Goal: Check status: Check status

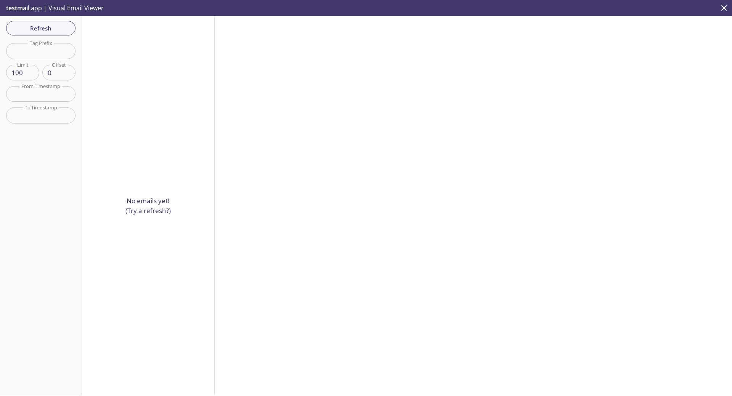
click at [27, 47] on input "text" at bounding box center [40, 51] width 69 height 16
click at [50, 53] on input "ccp" at bounding box center [40, 51] width 69 height 16
click at [58, 50] on input "ccp.content" at bounding box center [40, 51] width 69 height 16
click at [68, 50] on input "ccp.content_admin" at bounding box center [40, 51] width 69 height 16
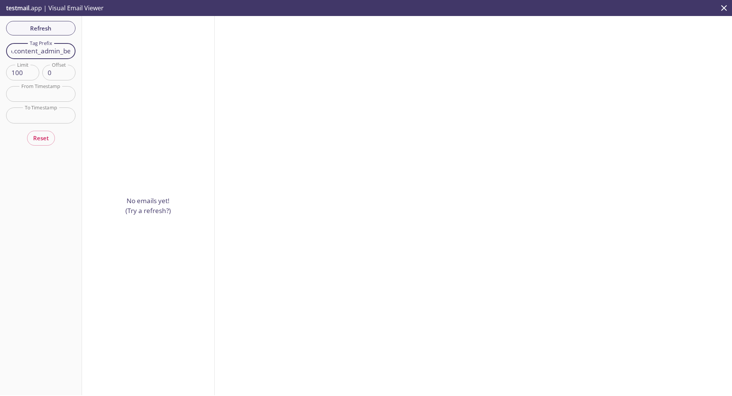
type input "ccp.content_admin_be"
click at [58, 50] on input "ccp.content_admin_be" at bounding box center [40, 51] width 69 height 16
click at [52, 29] on span "Refresh" at bounding box center [40, 28] width 57 height 10
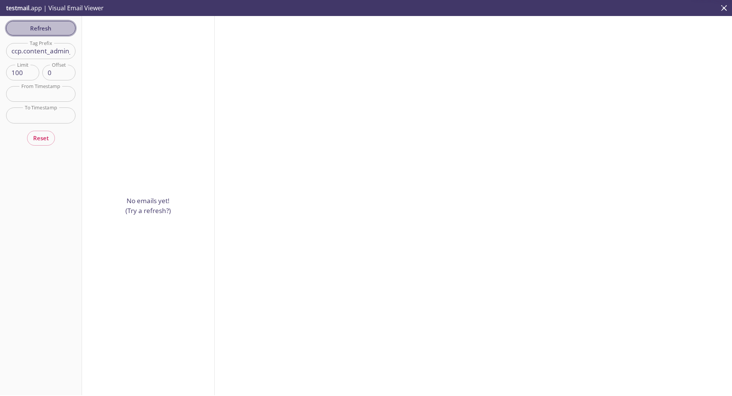
click at [52, 29] on span "Refresh" at bounding box center [40, 28] width 57 height 10
click at [45, 32] on span "Refresh" at bounding box center [40, 28] width 57 height 10
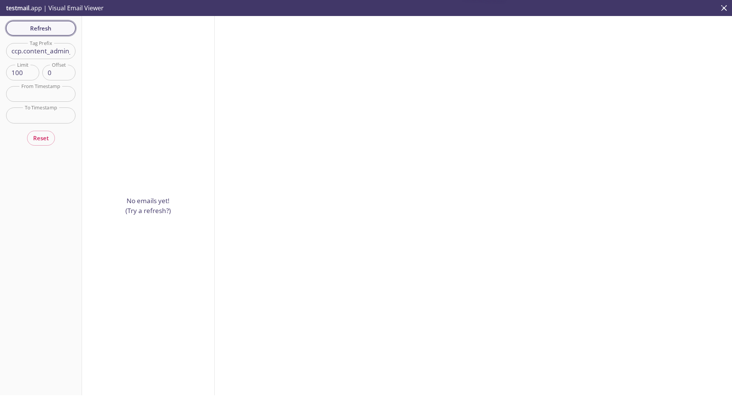
click at [45, 32] on span "Refresh" at bounding box center [40, 28] width 57 height 10
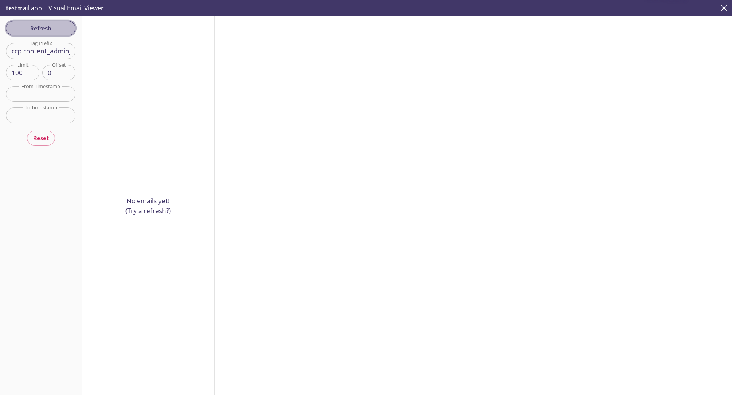
click at [45, 32] on span "Refresh" at bounding box center [40, 28] width 57 height 10
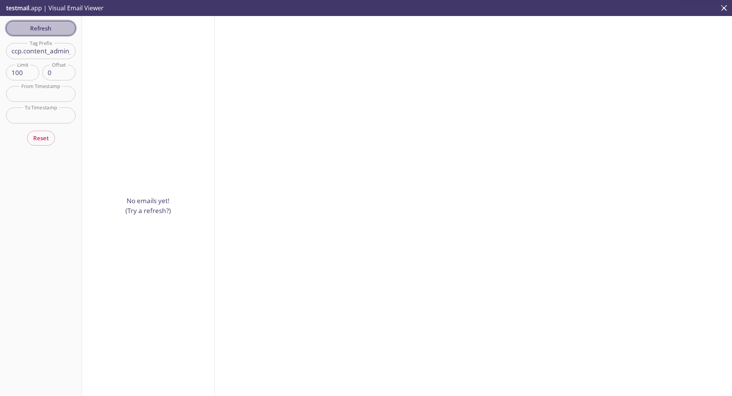
click at [43, 34] on button "Refresh" at bounding box center [40, 28] width 69 height 14
click at [44, 34] on button "Refresh" at bounding box center [40, 28] width 69 height 14
click at [47, 31] on span "Refresh" at bounding box center [40, 28] width 57 height 10
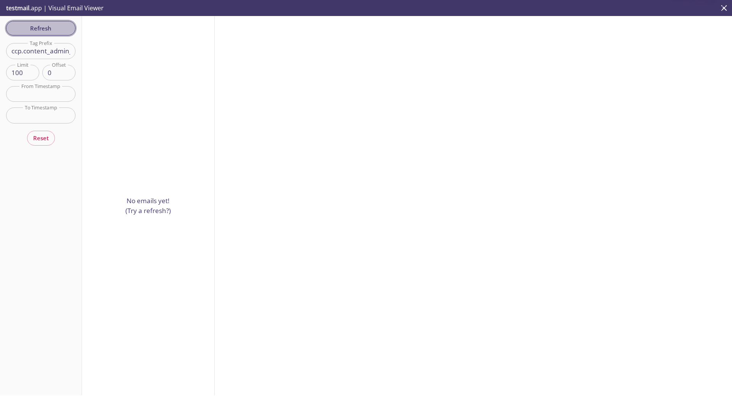
click at [47, 31] on span "Refresh" at bounding box center [40, 28] width 57 height 10
click at [54, 30] on span "Refresh" at bounding box center [40, 28] width 57 height 10
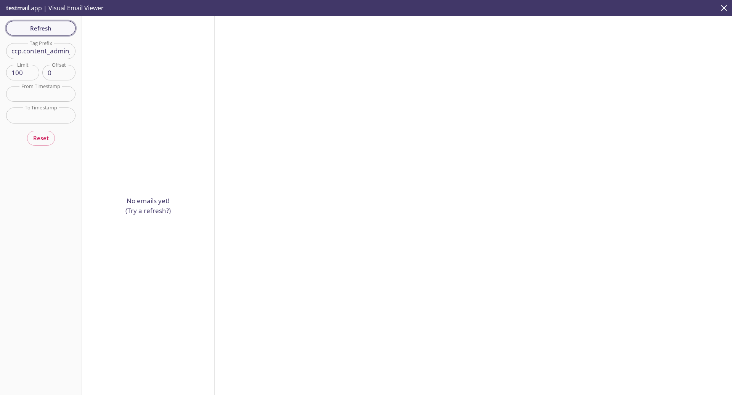
click at [26, 27] on span "Refresh" at bounding box center [40, 28] width 57 height 10
click at [45, 47] on input "ccp.content_admin_be" at bounding box center [40, 51] width 69 height 16
click at [62, 32] on span "Refresh" at bounding box center [40, 28] width 57 height 10
